Goal: Obtain resource: Obtain resource

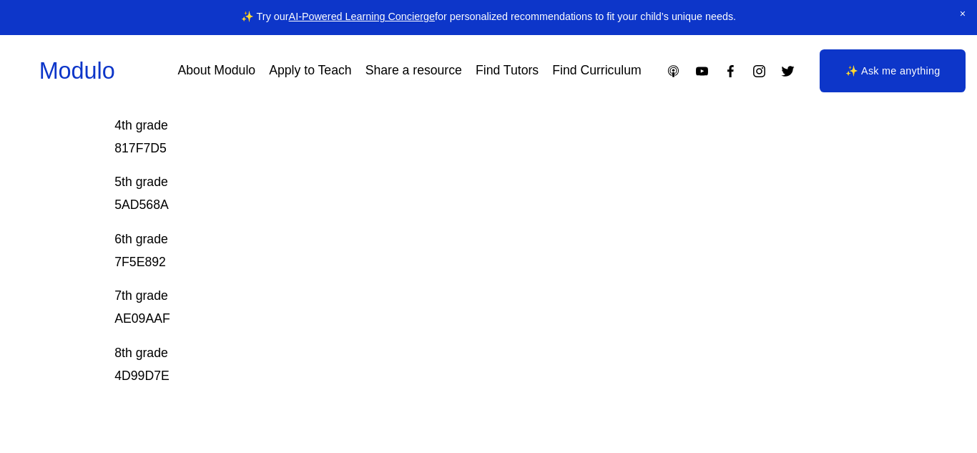
scroll to position [473, 0]
drag, startPoint x: 113, startPoint y: 292, endPoint x: 184, endPoint y: 296, distance: 70.9
click at [184, 296] on div "Prodigy Game Codes Prodigy is our go-to mastery- based tool to give kids lots o…" at bounding box center [488, 130] width 977 height 863
click at [184, 296] on p "7th grade AE09AAF" at bounding box center [450, 307] width 672 height 46
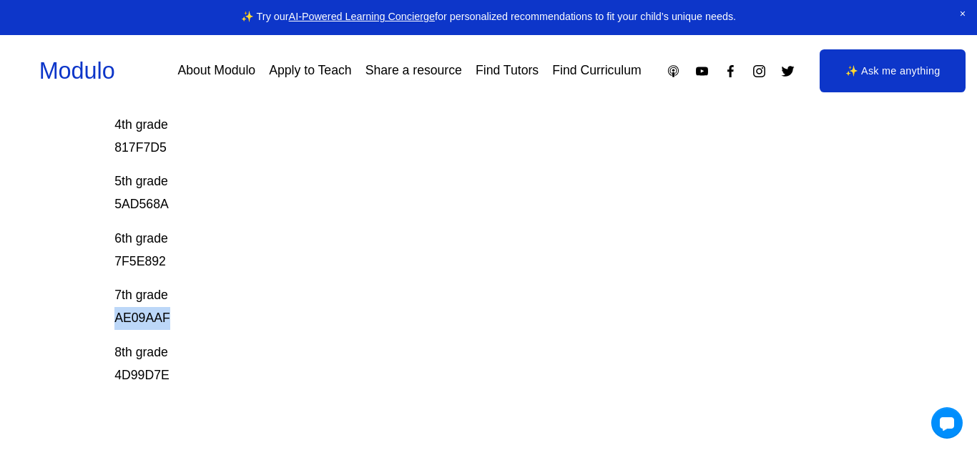
drag, startPoint x: 181, startPoint y: 309, endPoint x: 93, endPoint y: 310, distance: 88.0
click at [93, 310] on div "Prodigy Game Codes Prodigy is our go-to mastery- based tool to give kids lots o…" at bounding box center [488, 130] width 977 height 863
copy p "AE09AAF"
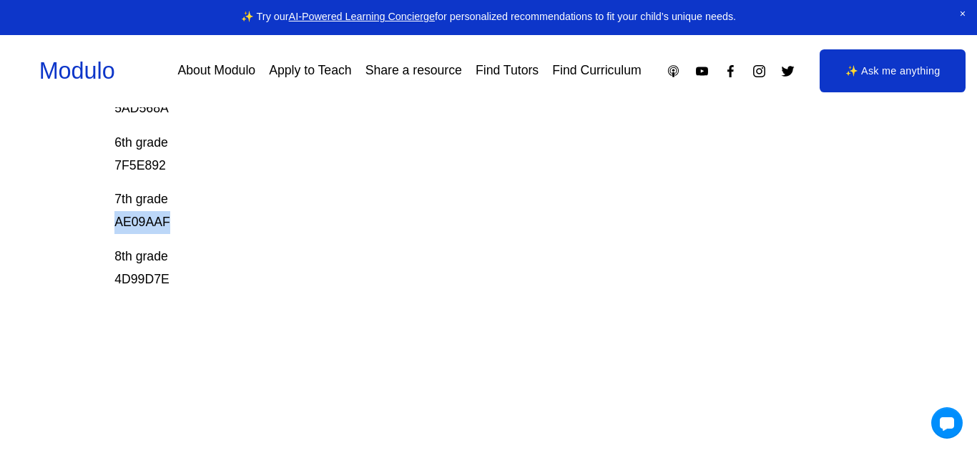
drag, startPoint x: 112, startPoint y: 221, endPoint x: 212, endPoint y: 226, distance: 100.3
click at [212, 226] on div "Prodigy Game Codes Prodigy is our go-to mastery- based tool to give kids lots o…" at bounding box center [488, 34] width 977 height 863
copy p "AE09AAF"
